Goal: Find specific page/section

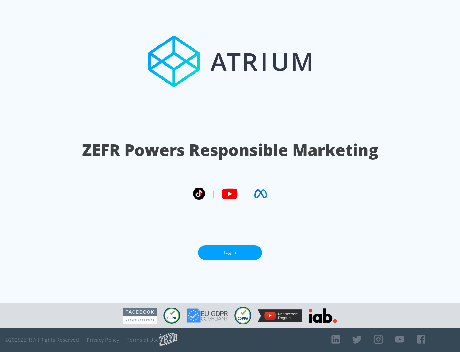
click at [230, 252] on link "Log In" at bounding box center [230, 252] width 64 height 14
